Goal: Transaction & Acquisition: Subscribe to service/newsletter

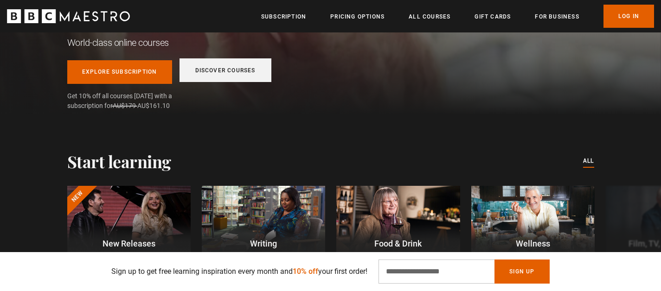
scroll to position [161, 0]
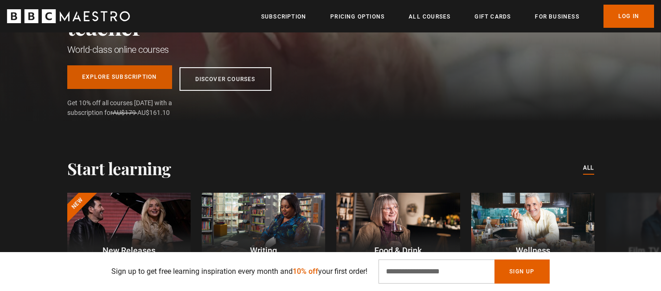
click at [135, 85] on link "Explore Subscription" at bounding box center [119, 77] width 105 height 24
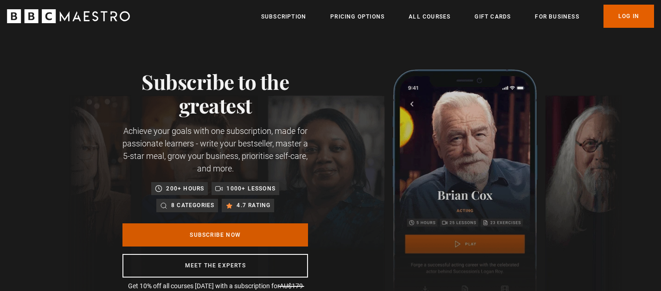
click at [220, 239] on link "Subscribe Now" at bounding box center [216, 235] width 186 height 23
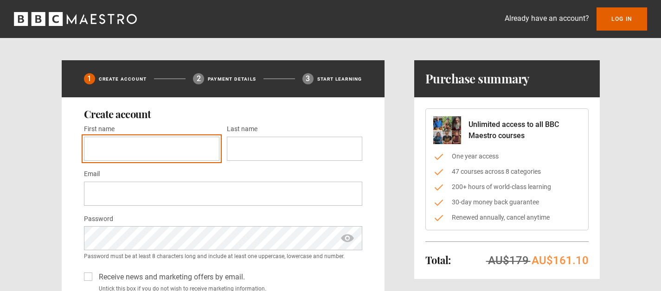
click at [152, 159] on input "First name *" at bounding box center [152, 149] width 136 height 24
type input "********"
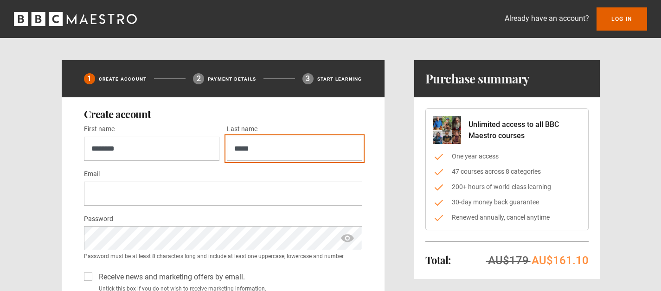
type input "*****"
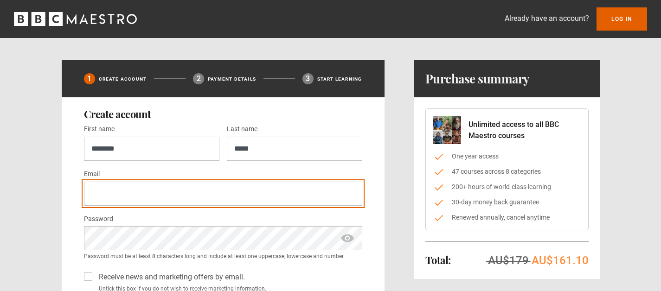
click at [106, 193] on input "Email *" at bounding box center [223, 194] width 278 height 24
type input "**********"
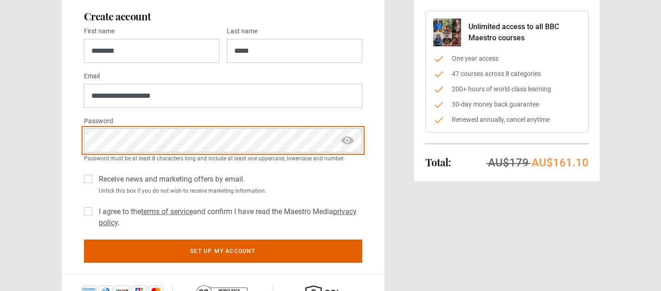
scroll to position [100, 0]
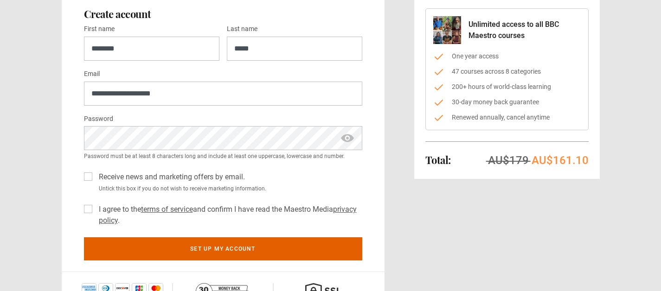
click at [95, 179] on label "Receive news and marketing offers by email." at bounding box center [170, 177] width 150 height 11
click at [95, 213] on label "I agree to the terms of service and confirm I have read the Maestro Media priva…" at bounding box center [228, 215] width 267 height 22
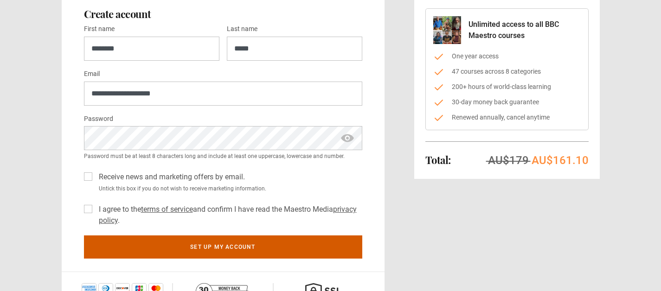
click at [251, 254] on button "Set up my account" at bounding box center [223, 247] width 278 height 23
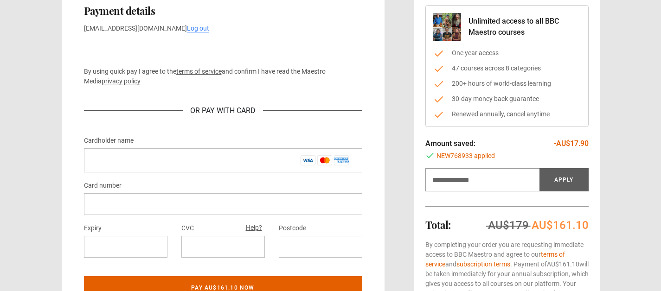
scroll to position [102, 0]
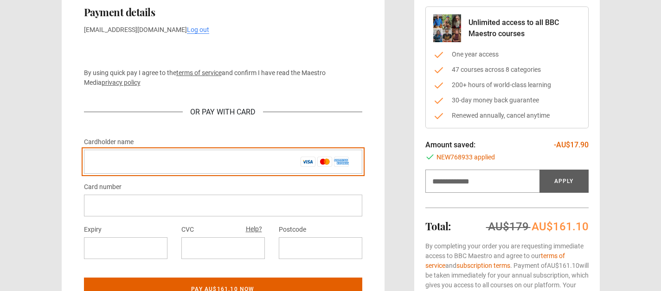
click at [129, 163] on input "Cardholder name *" at bounding box center [223, 162] width 278 height 24
type input "**********"
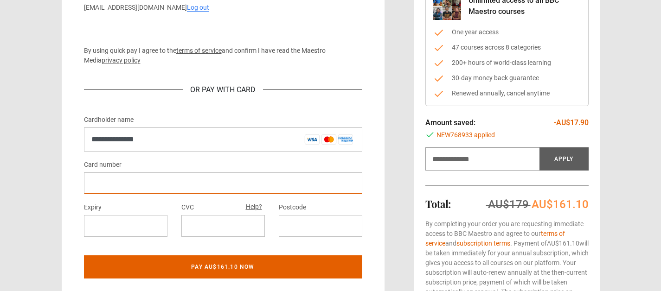
scroll to position [127, 0]
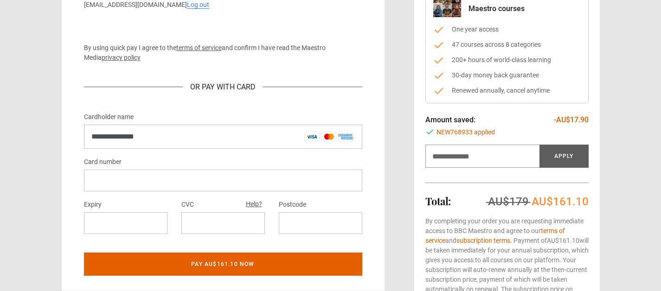
click at [116, 231] on div at bounding box center [126, 224] width 84 height 22
click at [344, 207] on div "Postcode" at bounding box center [321, 216] width 84 height 35
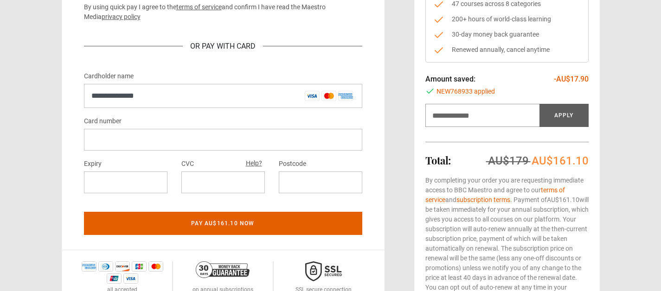
scroll to position [170, 0]
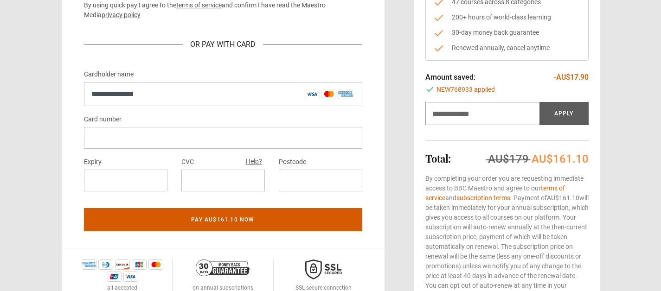
click at [252, 221] on button "Pay AU$161.10 now" at bounding box center [223, 219] width 278 height 23
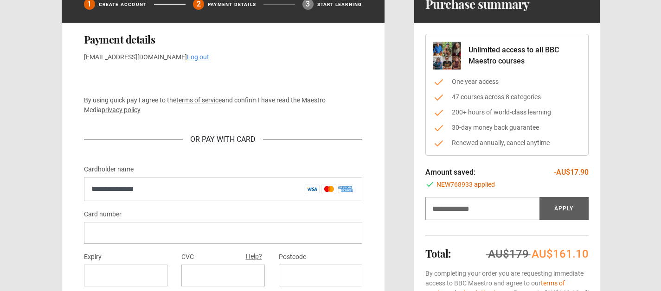
scroll to position [0, 0]
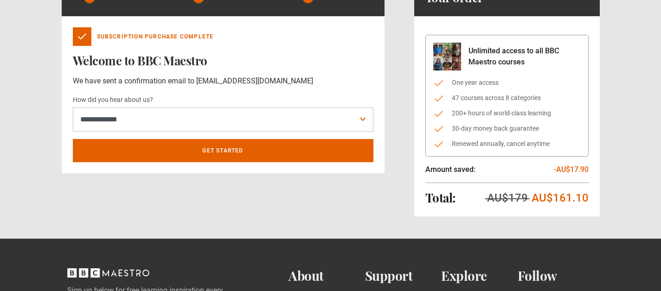
scroll to position [82, 0]
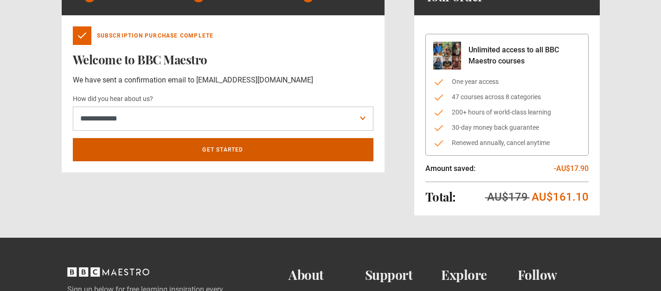
click at [288, 148] on link "Get Started" at bounding box center [223, 149] width 301 height 23
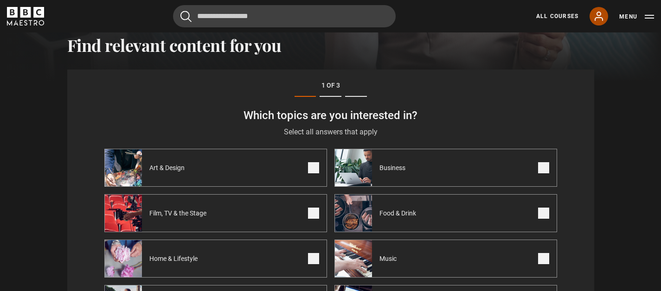
click at [598, 16] on icon at bounding box center [599, 16] width 11 height 11
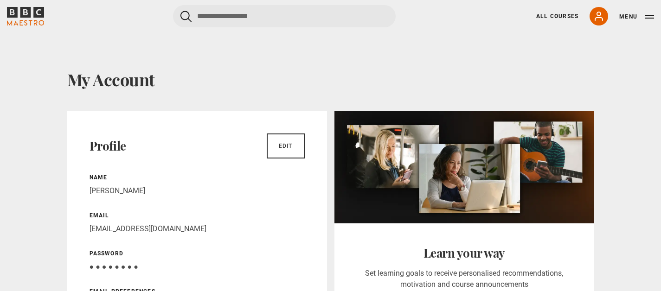
click at [581, 17] on div "All Courses My Account Search Menu" at bounding box center [589, 16] width 129 height 19
click at [566, 16] on link "All Courses" at bounding box center [558, 16] width 42 height 8
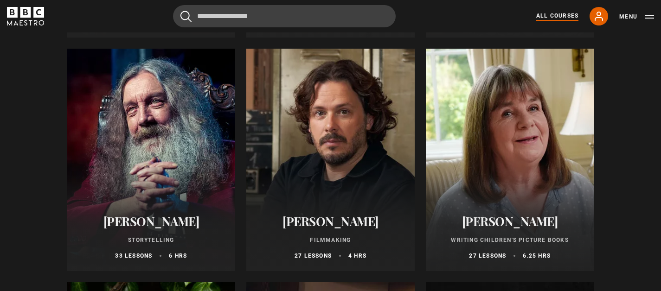
scroll to position [2476, 0]
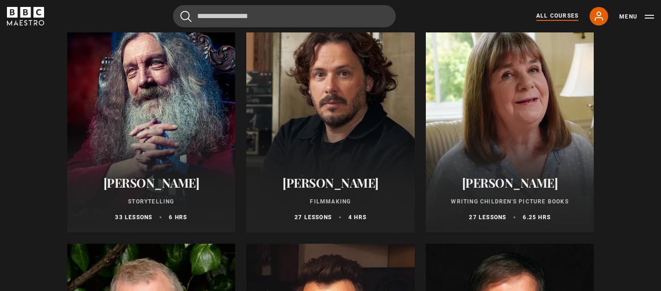
click at [513, 189] on h2 "[PERSON_NAME]" at bounding box center [510, 183] width 146 height 14
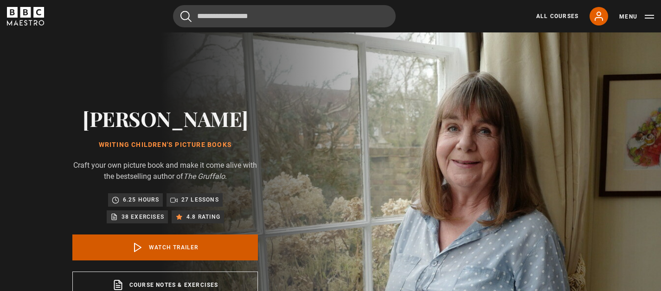
click at [177, 242] on link "Watch Trailer" at bounding box center [165, 248] width 186 height 26
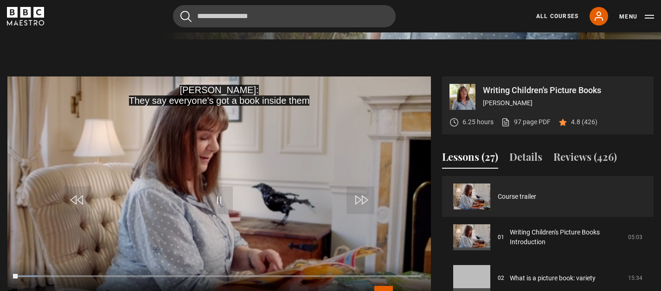
scroll to position [362, 0]
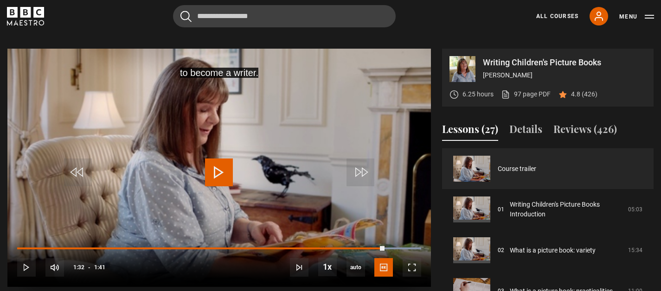
click at [220, 172] on span "Video Player" at bounding box center [219, 173] width 28 height 28
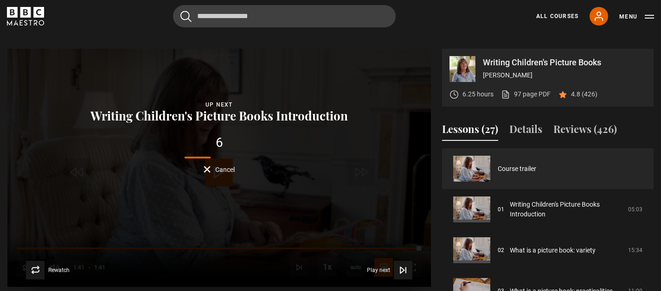
click at [202, 171] on div "6 Cancel" at bounding box center [219, 154] width 263 height 37
click at [208, 168] on button "Cancel" at bounding box center [219, 169] width 31 height 7
